Goal: Information Seeking & Learning: Check status

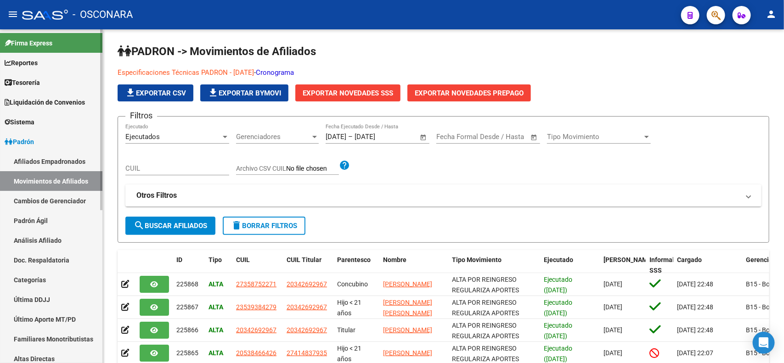
click at [51, 165] on link "Afiliados Empadronados" at bounding box center [51, 162] width 102 height 20
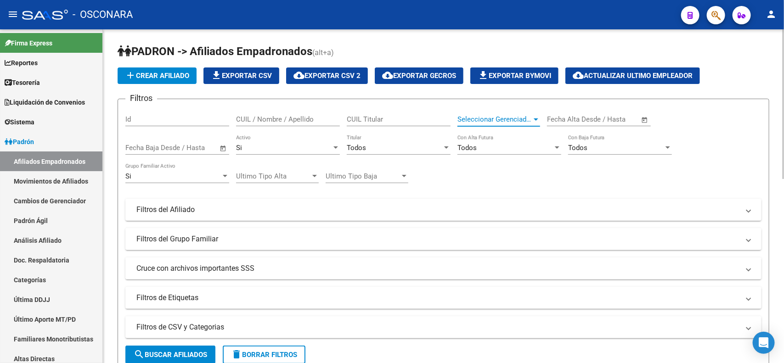
click at [488, 118] on span "Seleccionar Gerenciador" at bounding box center [495, 119] width 74 height 8
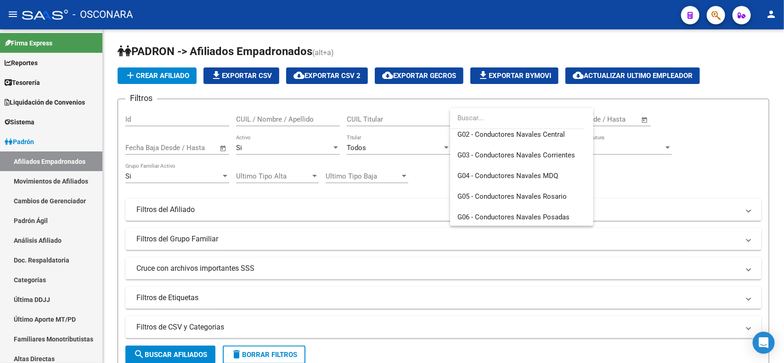
scroll to position [192, 0]
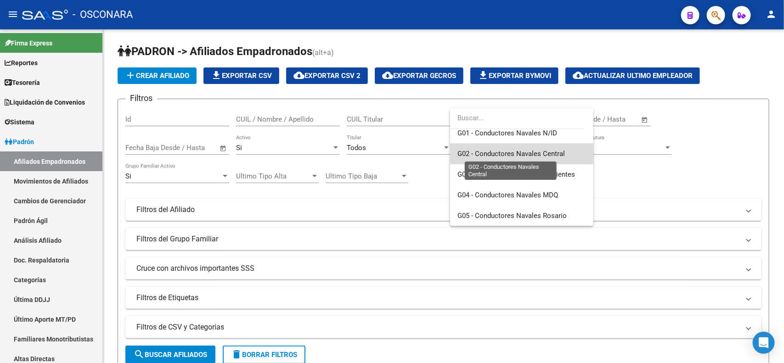
click at [561, 152] on span "G02 - Conductores Navales Central" at bounding box center [512, 154] width 108 height 8
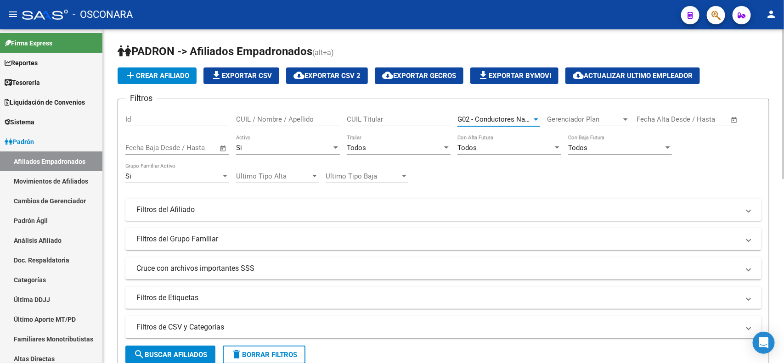
click at [300, 207] on mat-panel-title "Filtros del Afiliado" at bounding box center [437, 210] width 603 height 10
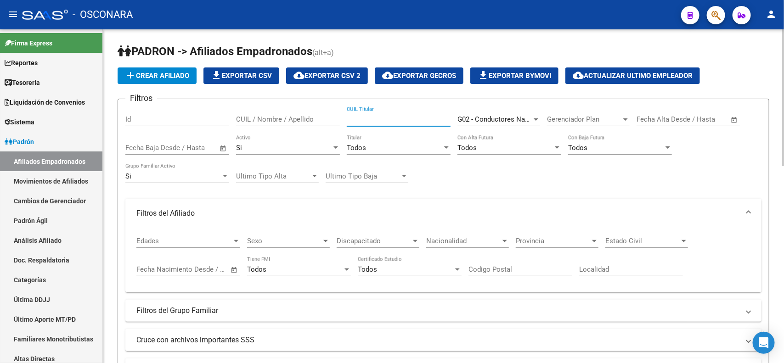
paste input "2028228903301"
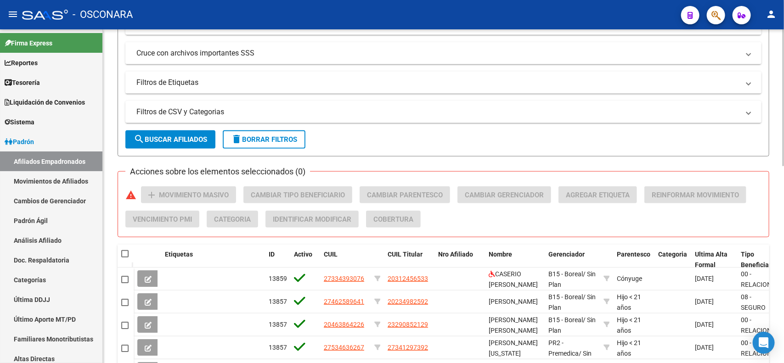
click at [189, 140] on span "search Buscar Afiliados" at bounding box center [171, 140] width 74 height 8
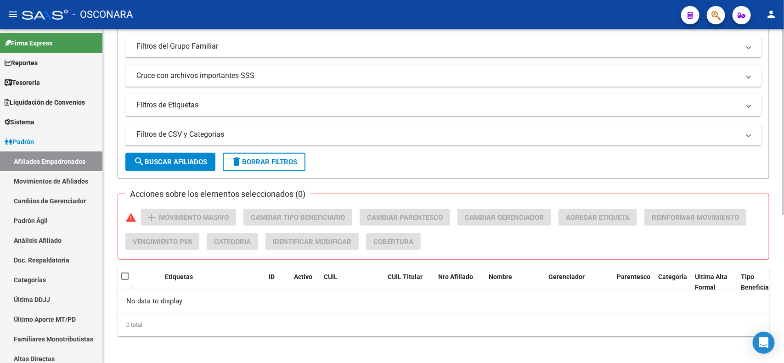
scroll to position [0, 0]
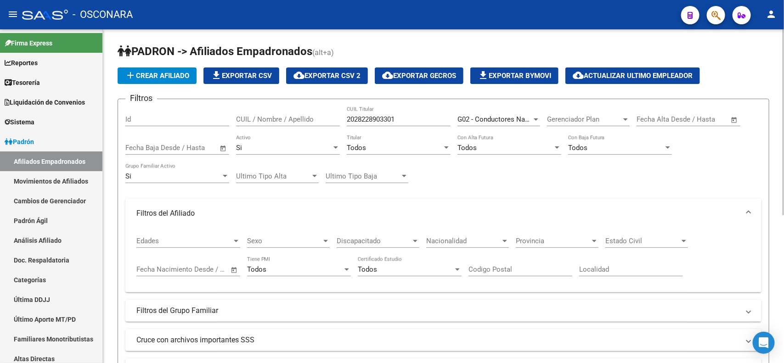
click at [486, 119] on span "G02 - Conductores Navales Central" at bounding box center [512, 119] width 108 height 8
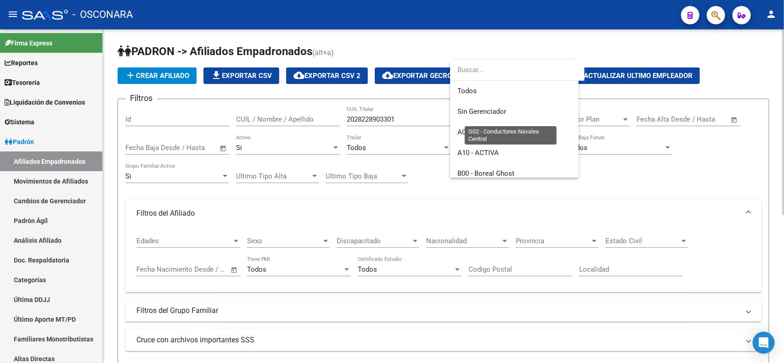
scroll to position [179, 0]
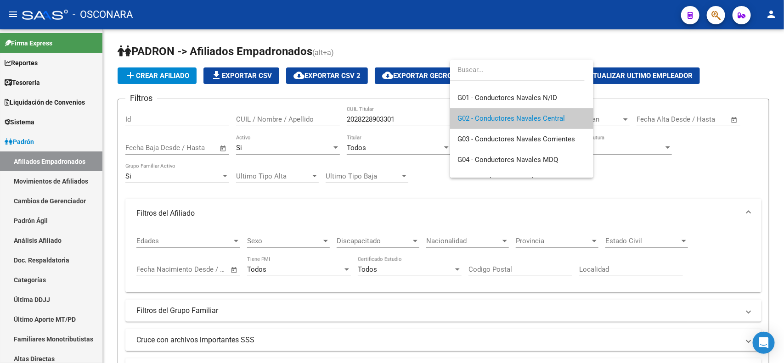
click at [428, 118] on div at bounding box center [392, 181] width 784 height 363
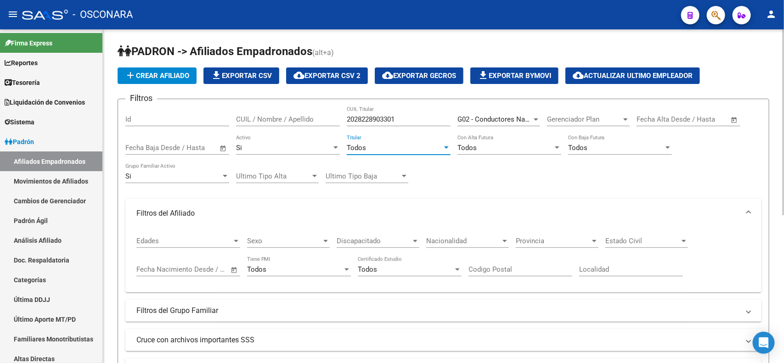
click at [400, 150] on div "Todos" at bounding box center [395, 148] width 96 height 8
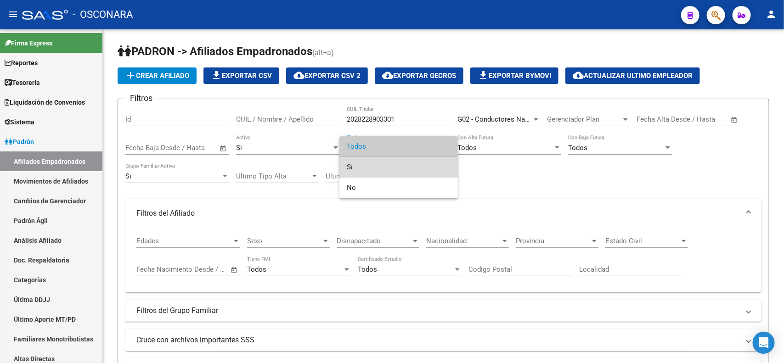
click at [398, 166] on span "Si" at bounding box center [399, 167] width 104 height 21
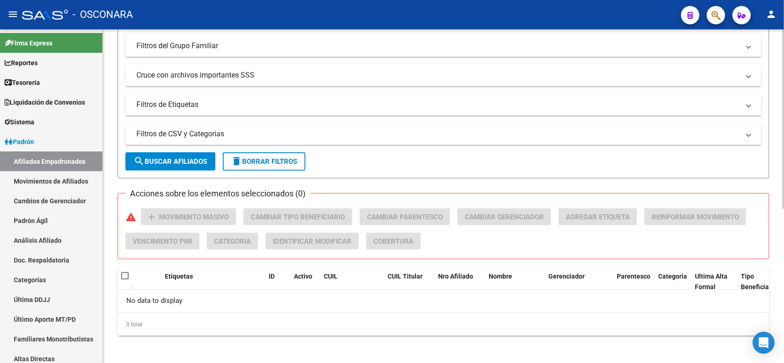
drag, startPoint x: 195, startPoint y: 163, endPoint x: 208, endPoint y: 166, distance: 13.2
click at [196, 162] on span "search Buscar Afiliados" at bounding box center [171, 162] width 74 height 8
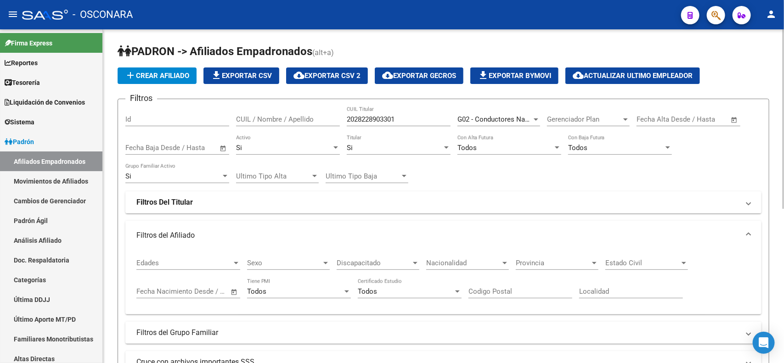
click at [426, 121] on input "2028228903301" at bounding box center [399, 119] width 104 height 8
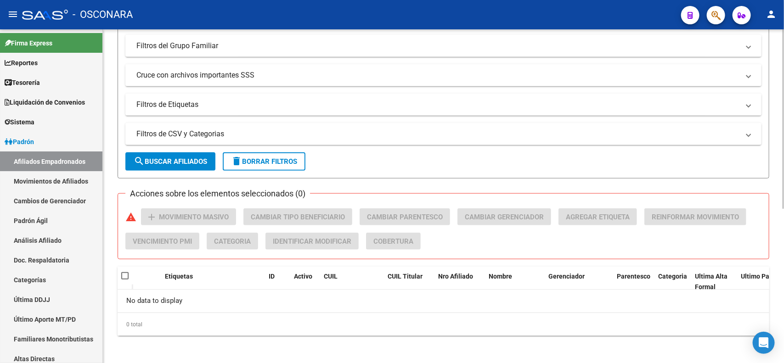
type input "20282289033"
click at [187, 166] on button "search Buscar Afiliados" at bounding box center [170, 162] width 90 height 18
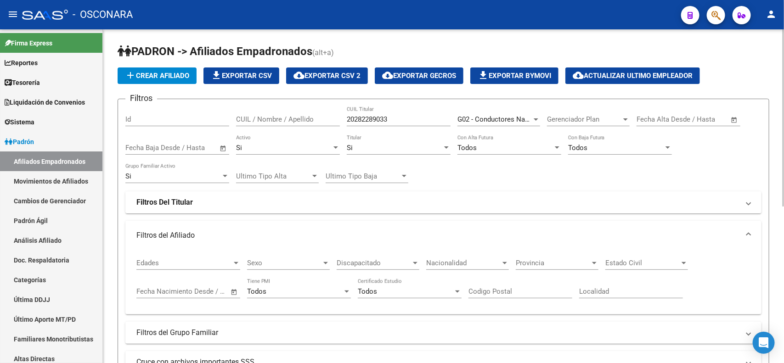
click at [373, 146] on div "Si" at bounding box center [395, 148] width 96 height 8
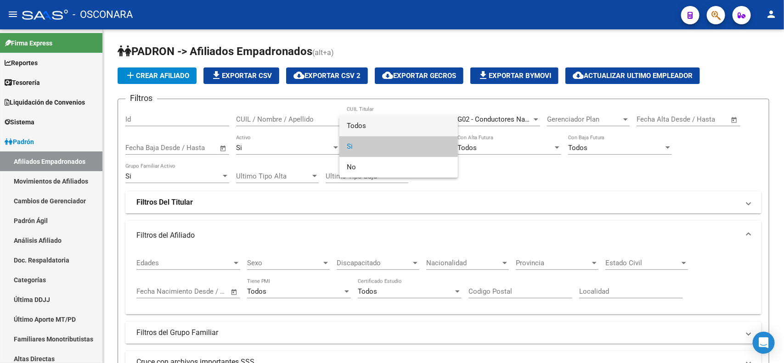
click at [376, 131] on span "Todos" at bounding box center [399, 126] width 104 height 21
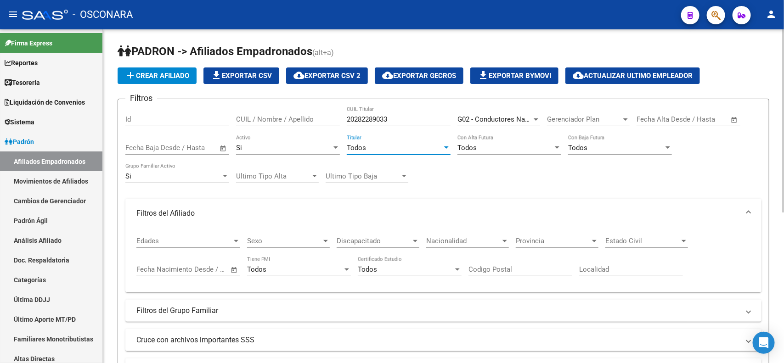
scroll to position [273, 0]
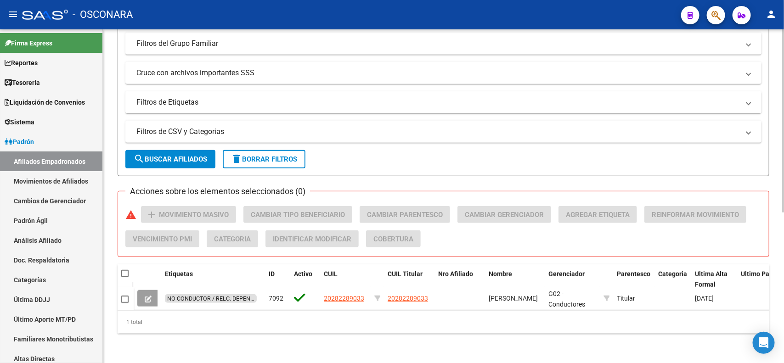
click at [182, 155] on span "search Buscar Afiliados" at bounding box center [171, 159] width 74 height 8
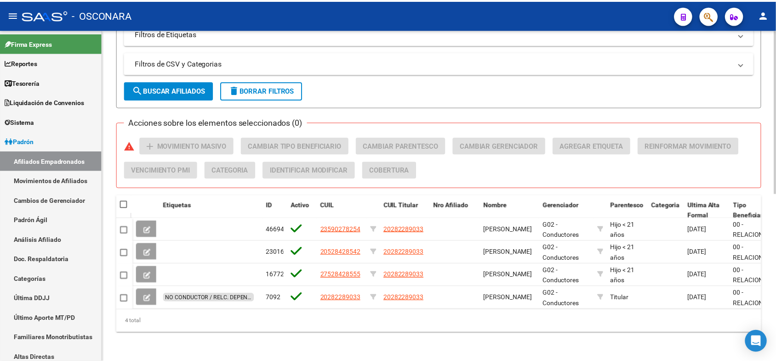
scroll to position [0, 0]
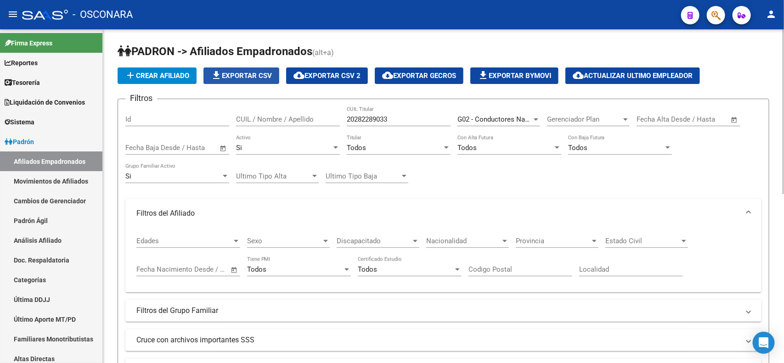
click at [250, 72] on span "file_download Exportar CSV" at bounding box center [241, 76] width 61 height 8
click at [338, 76] on span "cloud_download Exportar CSV 2" at bounding box center [327, 76] width 67 height 8
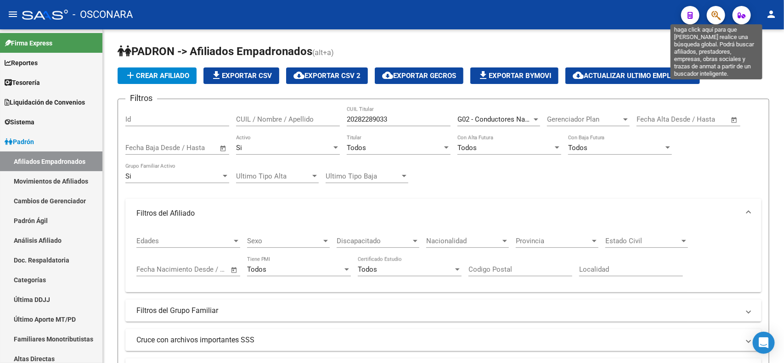
click at [715, 17] on icon "button" at bounding box center [716, 15] width 9 height 11
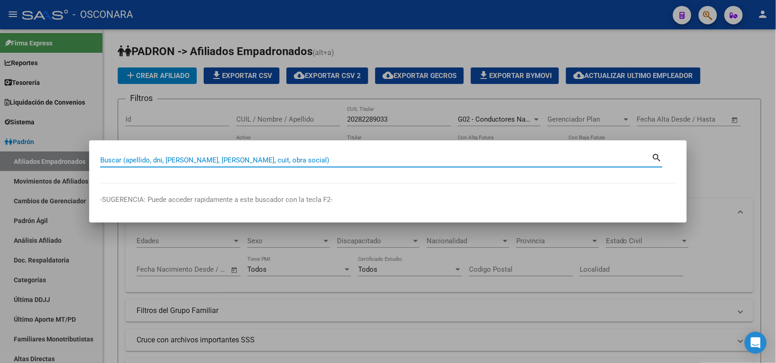
paste input "20282289033"
type input "20282289033"
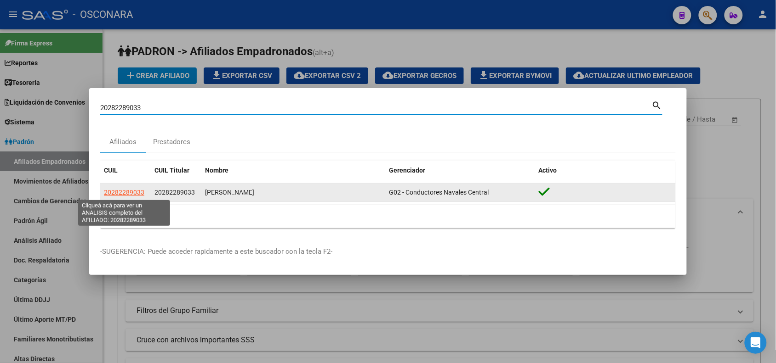
click at [125, 195] on span "20282289033" at bounding box center [124, 192] width 40 height 7
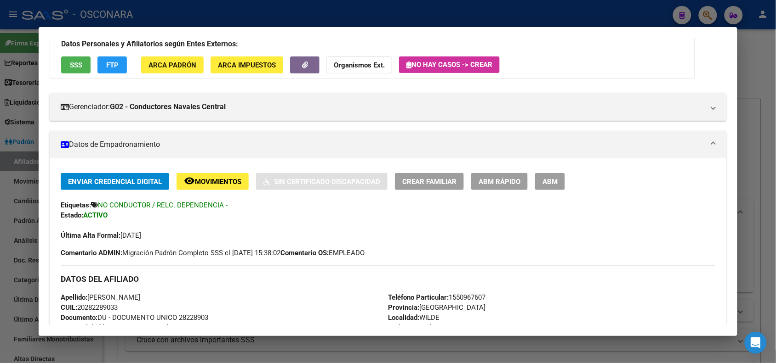
scroll to position [354, 0]
